Goal: Information Seeking & Learning: Learn about a topic

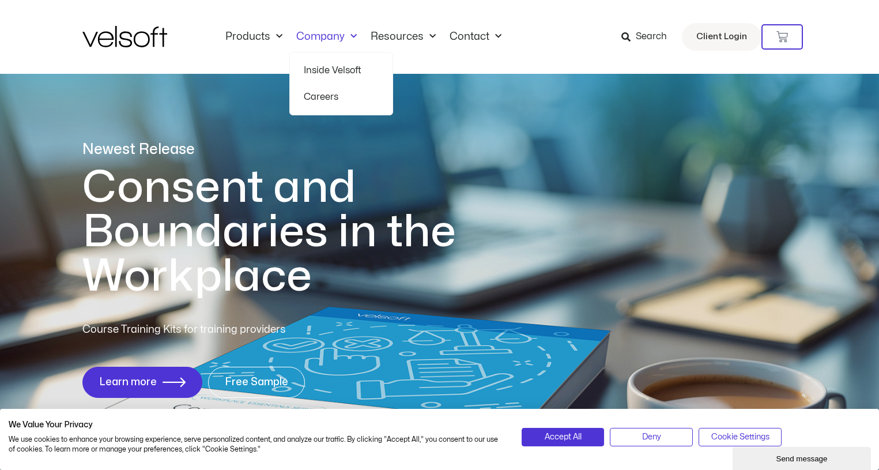
click at [323, 71] on link "Inside Velsoft" at bounding box center [341, 70] width 75 height 27
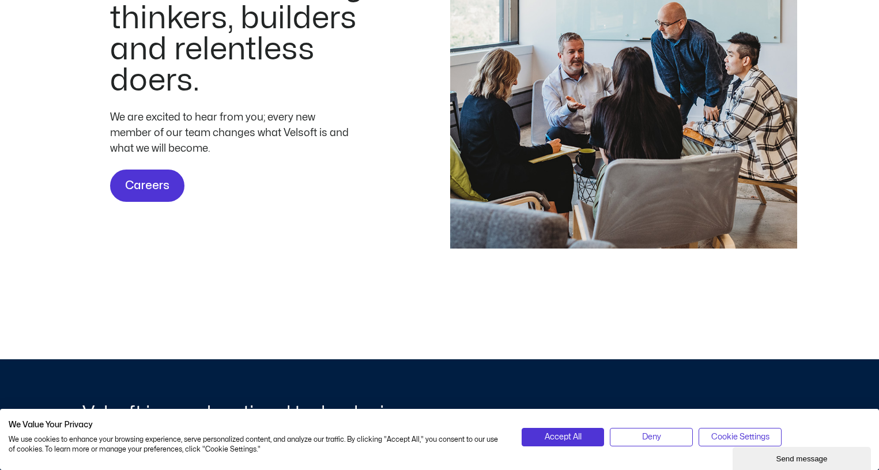
scroll to position [3519, 0]
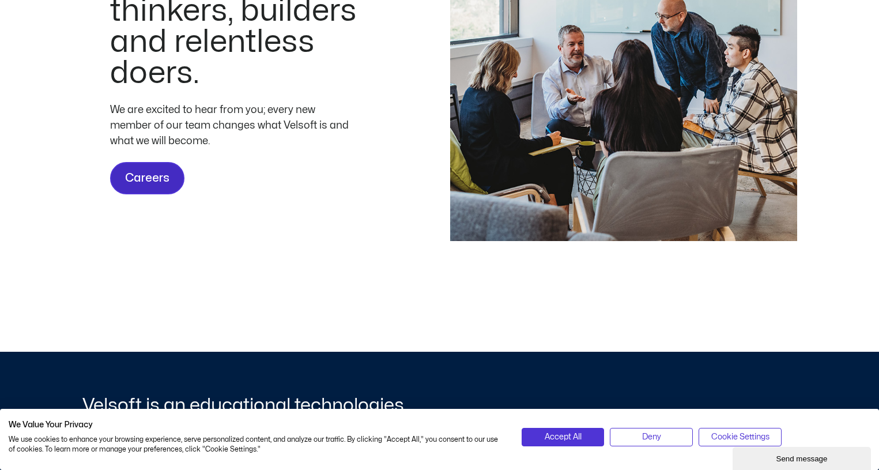
click at [140, 187] on span "Careers" at bounding box center [147, 178] width 44 height 18
